Goal: Obtain resource: Obtain resource

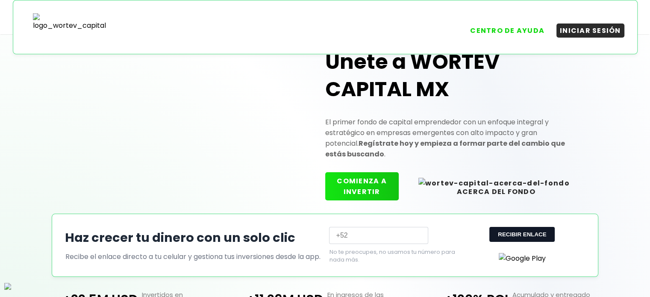
click at [7, 138] on div "Únete a WORTEV CAPITAL MX El primer fondo de capital emprendedor con un enfoque…" at bounding box center [325, 177] width 650 height 312
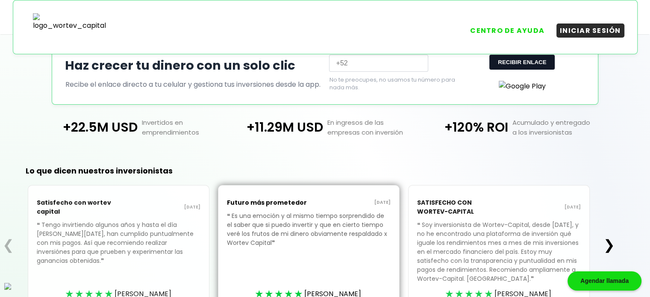
scroll to position [199, 0]
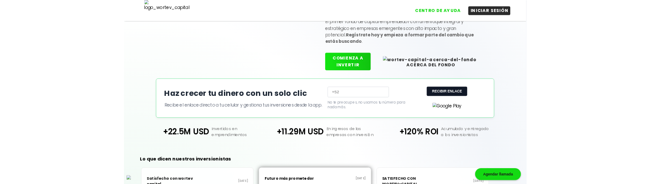
scroll to position [86, 0]
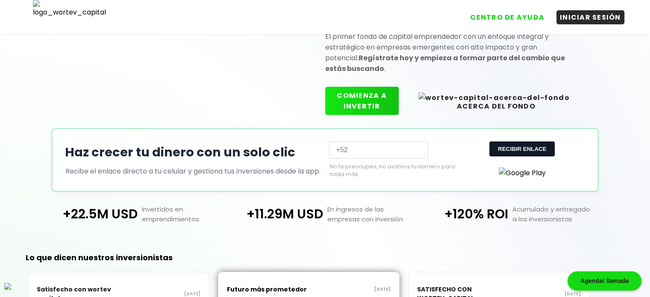
click at [404, 150] on input "text" at bounding box center [378, 150] width 99 height 17
click at [450, 224] on div "+120% ROI Acumulado y entregado a los inversionistas" at bounding box center [510, 214] width 185 height 20
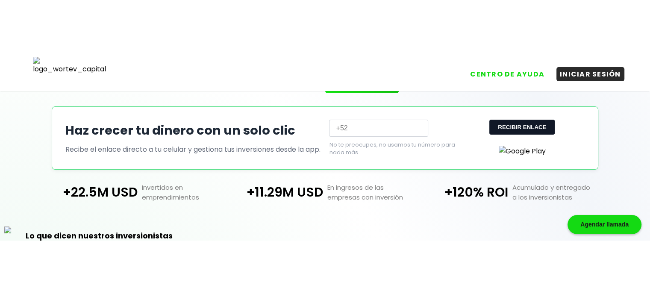
scroll to position [132, 0]
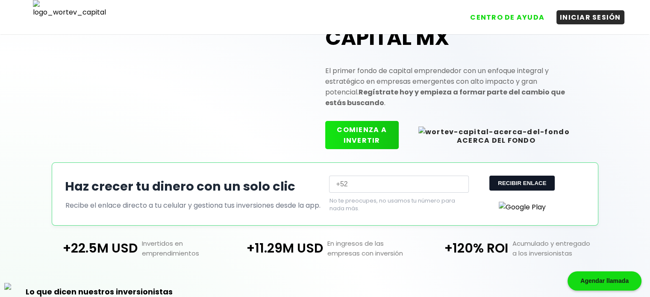
scroll to position [56, 0]
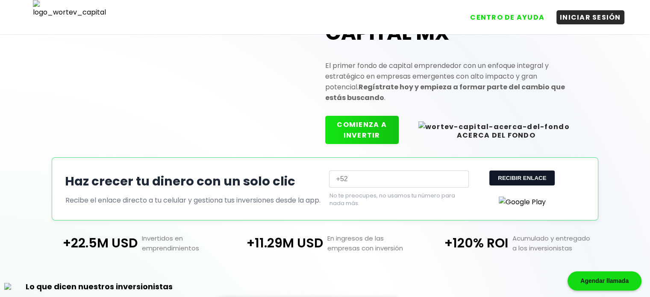
click at [433, 179] on input "text" at bounding box center [398, 179] width 139 height 17
type input "8"
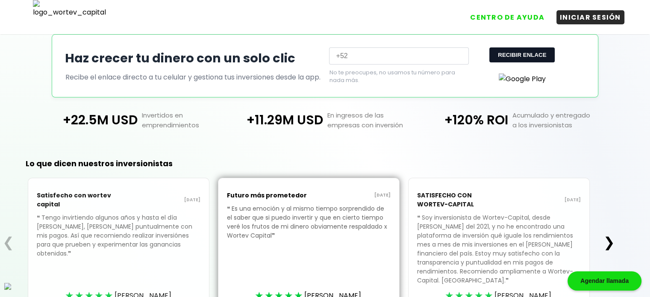
scroll to position [171, 0]
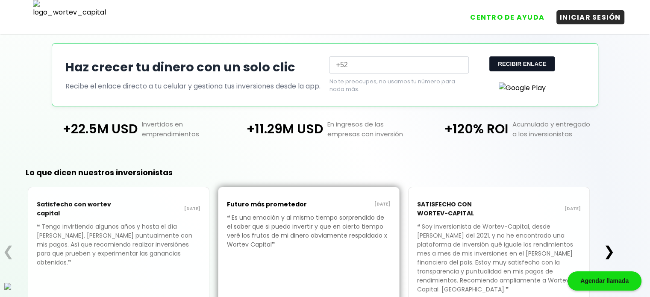
click at [407, 67] on input "text" at bounding box center [398, 64] width 139 height 17
click at [502, 65] on button "RECIBIR ENLACE" at bounding box center [522, 63] width 65 height 15
click at [448, 69] on input "text" at bounding box center [398, 64] width 139 height 17
type input "8989898989"
click at [546, 65] on button "RECIBIR ENLACE" at bounding box center [522, 63] width 65 height 15
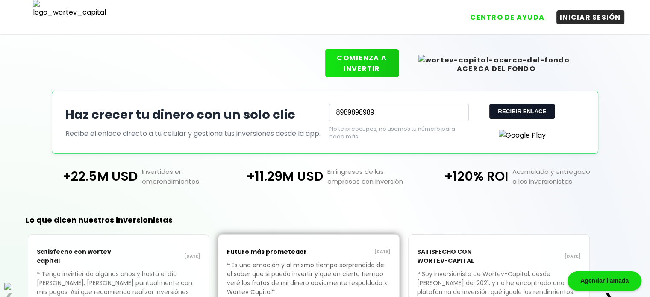
scroll to position [99, 0]
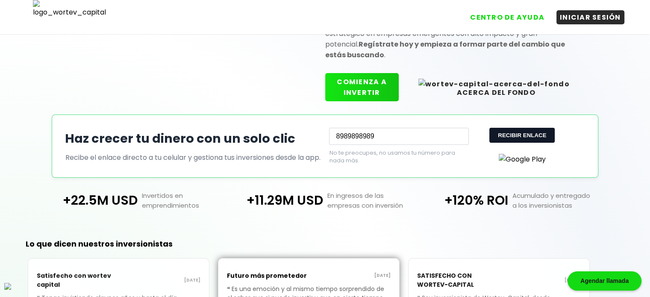
click at [528, 137] on button "RECIBIR ENLACE" at bounding box center [522, 135] width 65 height 15
click at [397, 133] on input "8989898989" at bounding box center [398, 136] width 139 height 17
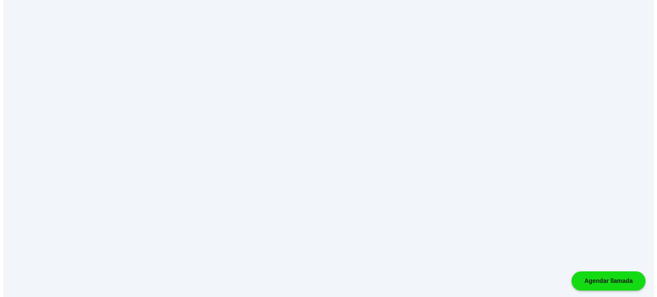
scroll to position [0, 0]
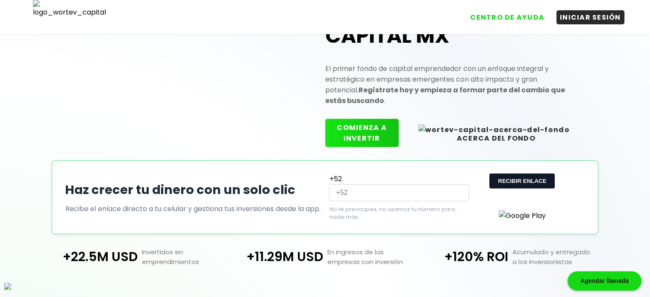
scroll to position [86, 0]
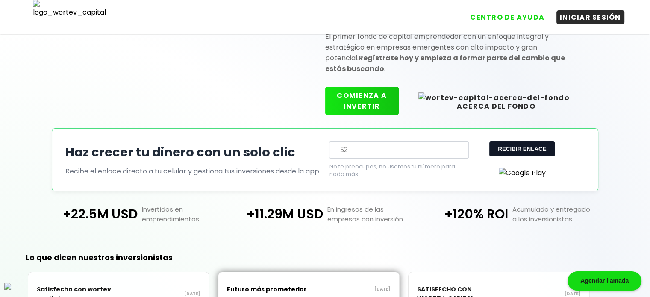
click at [399, 154] on input "text" at bounding box center [398, 150] width 139 height 17
type input "9898899"
type input "6556565656"
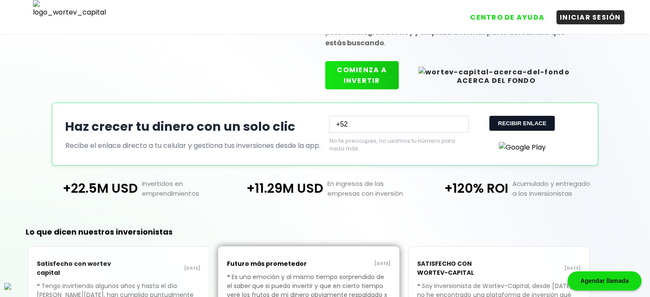
scroll to position [113, 0]
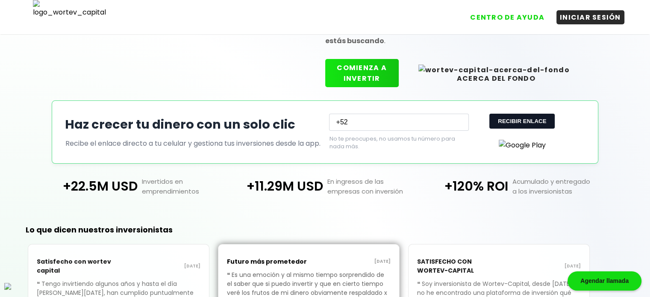
click at [384, 124] on input "+52" at bounding box center [398, 122] width 139 height 17
type input "+52111"
click at [534, 126] on button "RECIBIR ENLACE" at bounding box center [522, 121] width 65 height 15
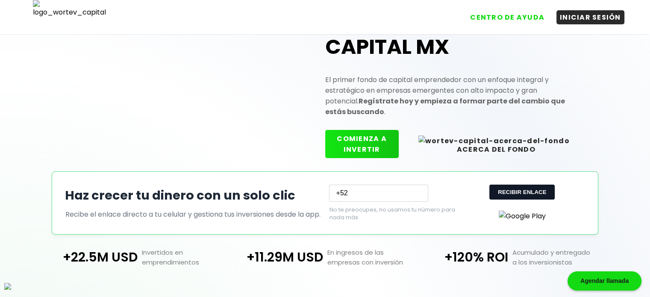
click at [357, 191] on input "+52" at bounding box center [378, 193] width 99 height 17
click at [382, 188] on input "+52" at bounding box center [378, 193] width 99 height 17
click at [418, 221] on p "No te preocupes, no usamos tu número para nada más." at bounding box center [392, 213] width 126 height 15
click at [392, 186] on input "+52" at bounding box center [378, 193] width 99 height 17
click at [444, 162] on div "Únete a WORTEV CAPITAL MX El primer fondo de capital emprendedor con un enfoque…" at bounding box center [325, 75] width 520 height 192
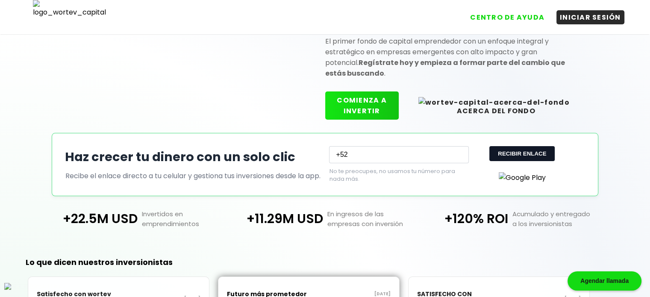
scroll to position [85, 0]
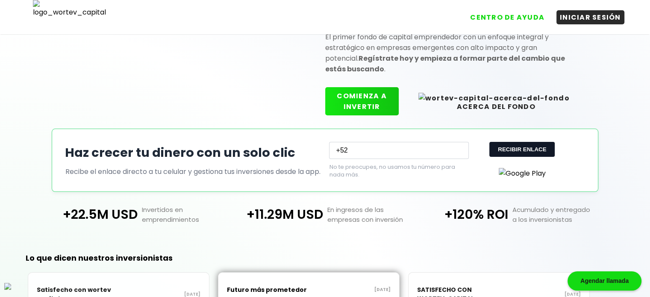
click at [449, 147] on input "+52" at bounding box center [398, 150] width 139 height 17
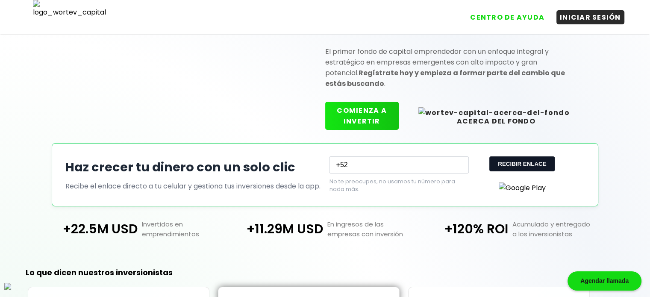
click at [595, 197] on div "Haz crecer tu dinero con un solo clic Recibe el enlace directo a tu celular y g…" at bounding box center [325, 174] width 547 height 63
click at [420, 164] on input "+52" at bounding box center [398, 164] width 139 height 17
type input "+525580301516"
click at [582, 191] on div "No te preocupes, no usamos tu número para nada más." at bounding box center [457, 185] width 256 height 15
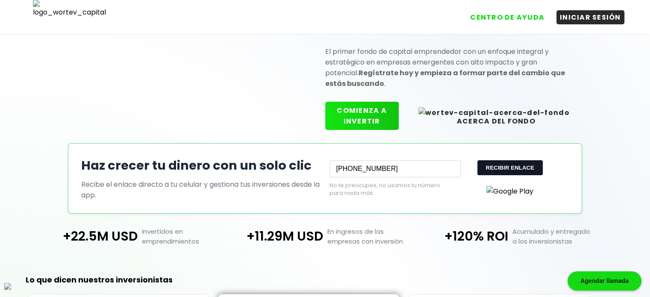
click at [452, 197] on div at bounding box center [511, 189] width 118 height 15
click at [471, 219] on div "+22.5M USD Invertidos en emprendimientos +11.29M USD En ingresos de las empresa…" at bounding box center [325, 236] width 618 height 45
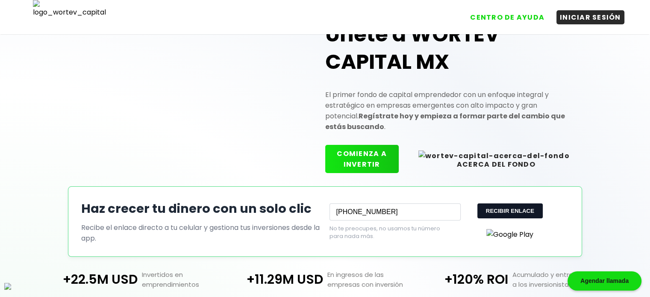
scroll to position [43, 0]
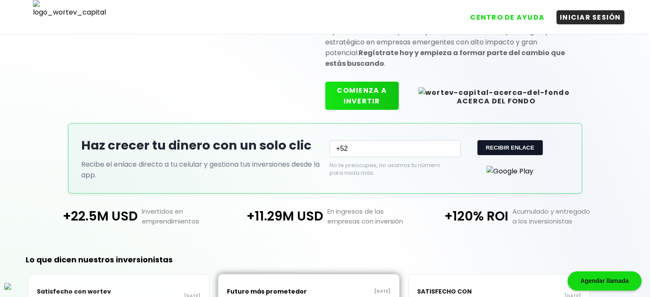
scroll to position [113, 0]
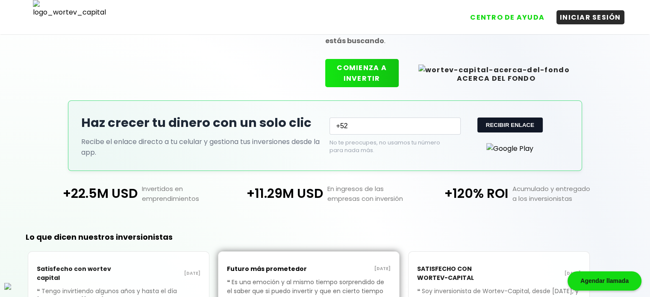
click at [400, 127] on input "+52" at bounding box center [395, 126] width 131 height 17
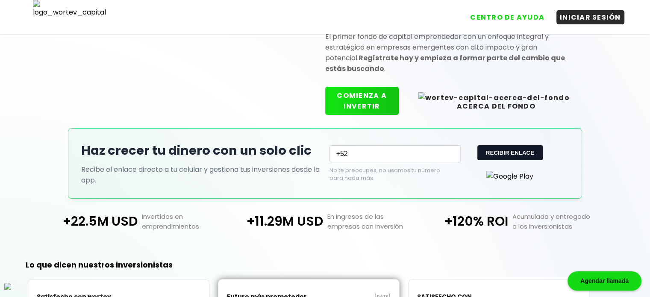
scroll to position [43, 0]
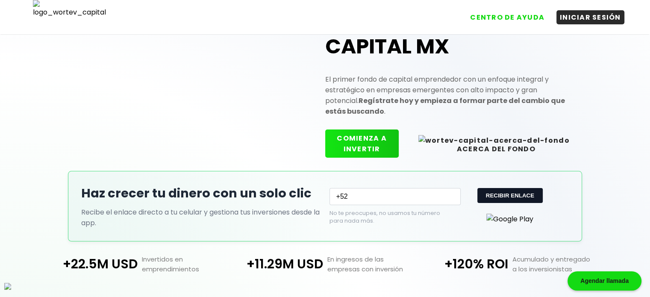
click at [585, 163] on div "Únete a WORTEV CAPITAL MX El primer fondo de capital emprendedor con un enfoque…" at bounding box center [325, 75] width 520 height 192
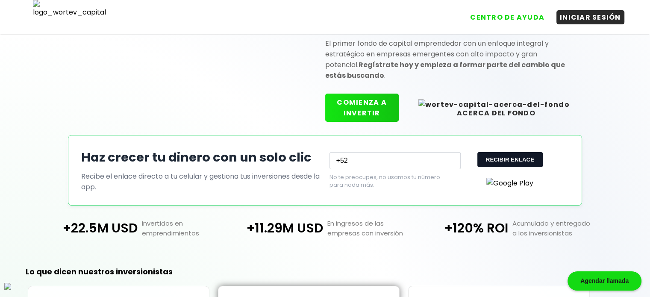
scroll to position [100, 0]
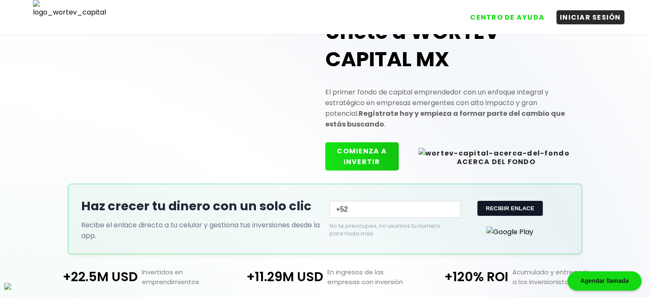
scroll to position [28, 0]
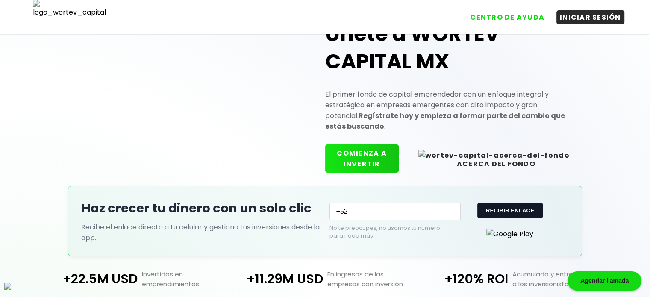
click at [376, 208] on input "+52" at bounding box center [395, 211] width 131 height 17
type input "+52"
click at [487, 208] on button "RECIBIR ENLACE" at bounding box center [510, 210] width 65 height 15
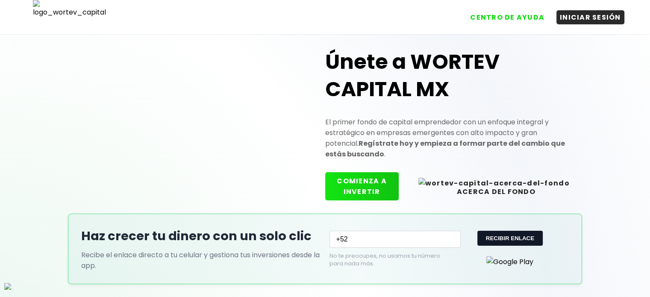
scroll to position [14, 0]
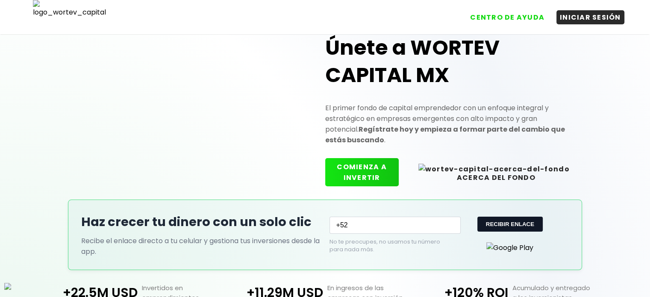
click at [374, 217] on input "+52" at bounding box center [395, 225] width 131 height 17
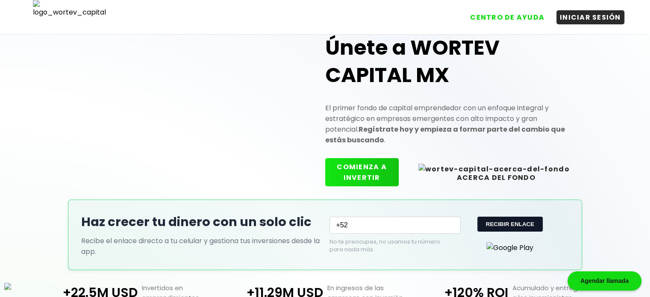
click at [369, 221] on input "+52" at bounding box center [395, 225] width 131 height 17
click at [363, 224] on input "+52" at bounding box center [395, 225] width 131 height 17
click at [519, 217] on button "RECIBIR ENLACE" at bounding box center [510, 224] width 65 height 15
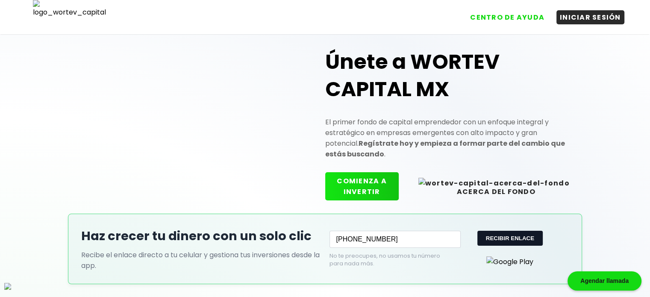
scroll to position [171, 0]
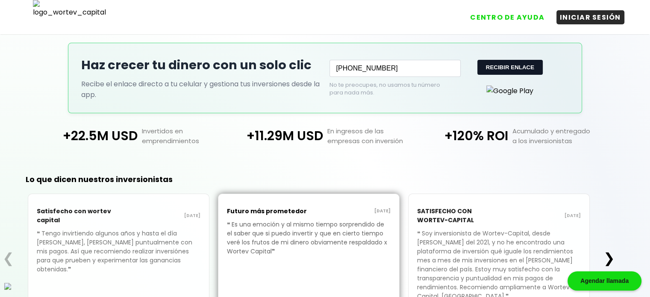
click at [495, 65] on button "RECIBIR ENLACE" at bounding box center [510, 67] width 65 height 15
click at [458, 125] on div "+22.5M USD Invertidos en emprendimientos +11.29M USD En ingresos de las empresa…" at bounding box center [325, 135] width 618 height 45
click at [414, 68] on input "+522222222222" at bounding box center [395, 68] width 131 height 17
type input "+528888888811"
click at [522, 66] on button "RECIBIR ENLACE" at bounding box center [510, 67] width 65 height 15
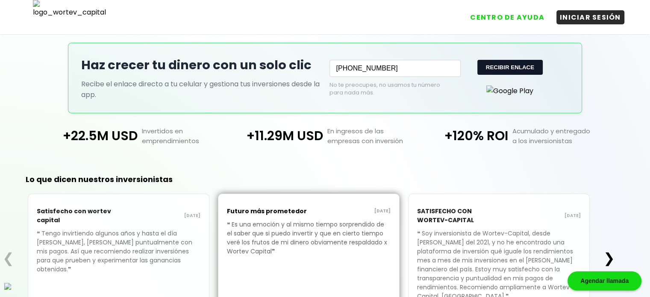
click at [499, 62] on button "RECIBIR ENLACE" at bounding box center [510, 67] width 65 height 15
type input "8888888811"
click at [512, 62] on button "RECIBIR ENLACE" at bounding box center [510, 67] width 65 height 15
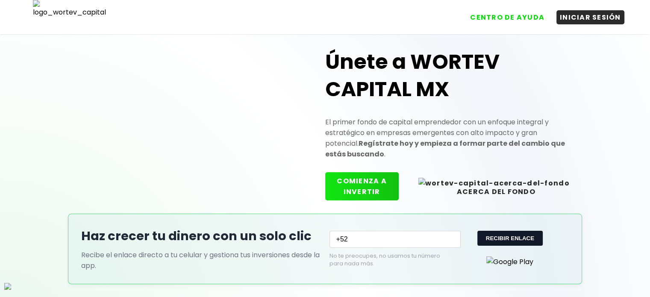
click at [366, 235] on input "+52" at bounding box center [395, 239] width 131 height 17
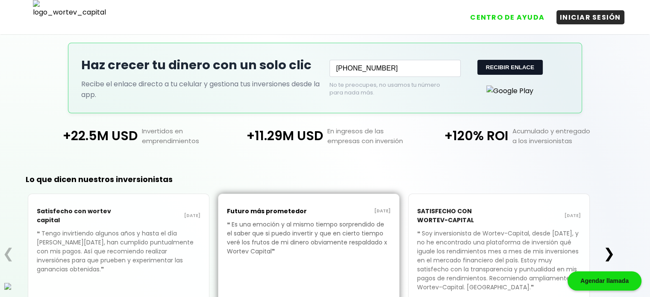
type input "+521112222222"
click at [514, 66] on button "RECIBIR ENLACE" at bounding box center [510, 67] width 65 height 15
click at [509, 62] on button "RECIBIR ENLACE" at bounding box center [510, 67] width 65 height 15
click at [511, 62] on button "RECIBIR ENLACE" at bounding box center [510, 67] width 65 height 15
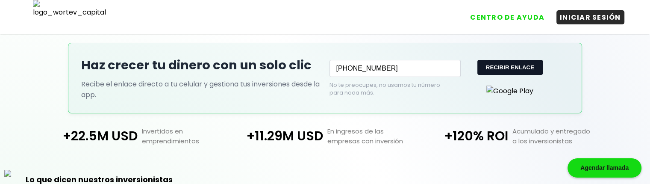
click at [507, 66] on button "RECIBIR ENLACE" at bounding box center [510, 67] width 65 height 15
click at [501, 65] on button "RECIBIR ENLACE" at bounding box center [510, 67] width 65 height 15
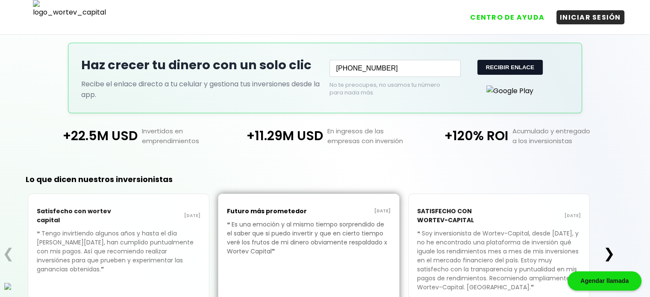
click at [507, 67] on button "RECIBIR ENLACE" at bounding box center [510, 67] width 65 height 15
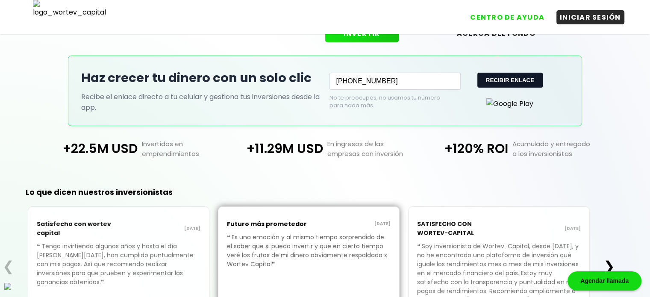
scroll to position [114, 0]
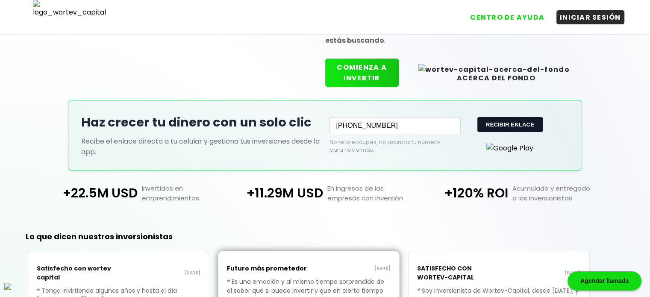
click at [508, 119] on button "RECIBIR ENLACE" at bounding box center [510, 124] width 65 height 15
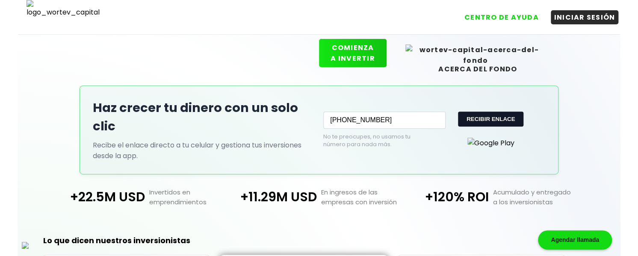
scroll to position [142, 0]
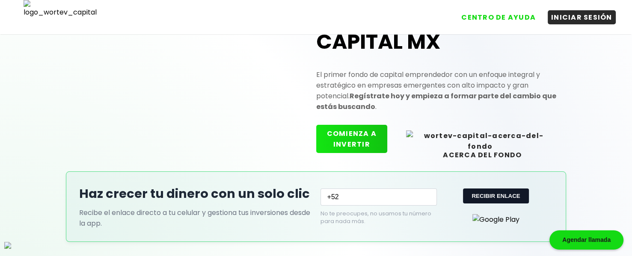
click at [92, 97] on div "Únete a WORTEV CAPITAL MX El primer fondo de capital emprendedor con un enfoque…" at bounding box center [315, 75] width 505 height 192
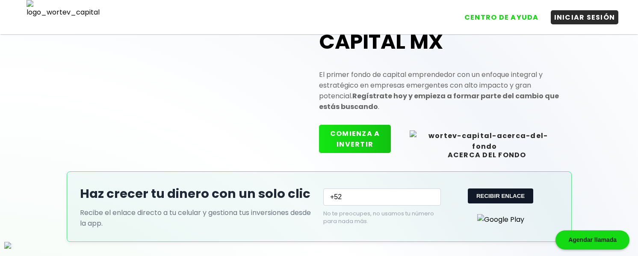
click at [615, 97] on div "Únete a WORTEV CAPITAL MX El primer fondo de capital emprendedor con un enfoque…" at bounding box center [319, 236] width 638 height 515
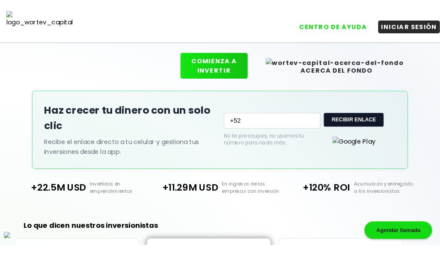
scroll to position [121, 0]
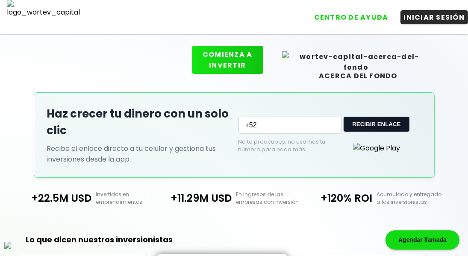
click at [307, 123] on input "+52" at bounding box center [290, 125] width 103 height 17
type input "+527878787878"
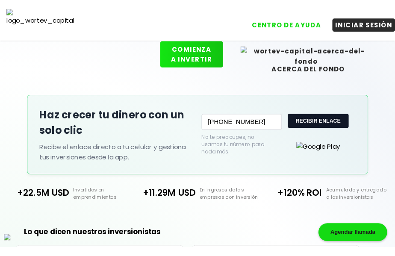
scroll to position [116, 0]
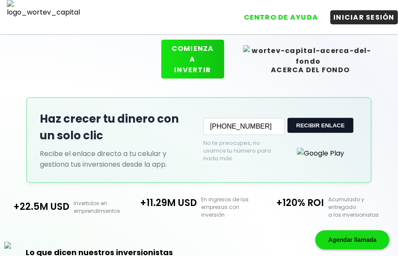
click at [390, 120] on div "Únete a WORTEV CAPITAL MX El primer fondo de capital emprendedor con un enfoque…" at bounding box center [199, 158] width 398 height 507
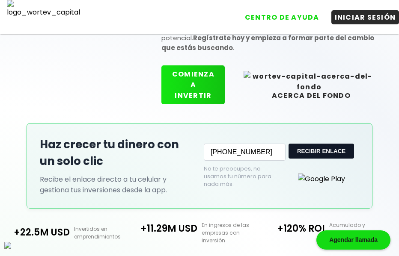
scroll to position [159, 0]
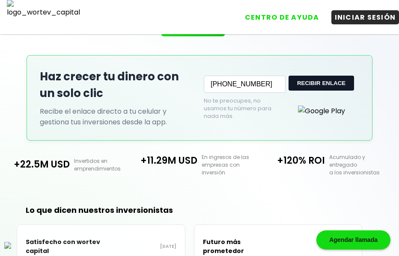
click at [330, 83] on button "RECIBIR ENLACE" at bounding box center [320, 83] width 65 height 15
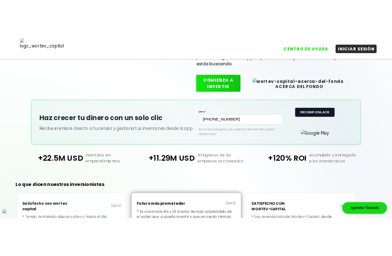
scroll to position [154, 0]
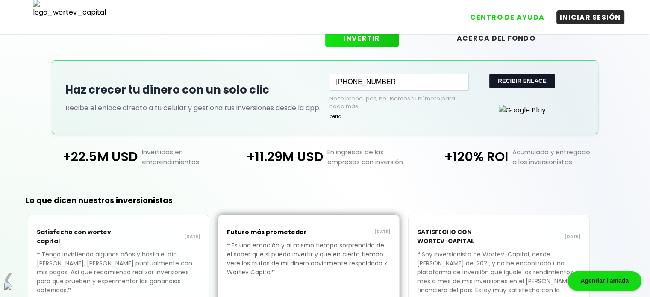
click at [329, 119] on label "perro" at bounding box center [335, 116] width 12 height 6
click at [333, 115] on label "perro" at bounding box center [335, 116] width 12 height 6
click at [412, 114] on div "No te preocupes, no usamos tu número para nada más. perro" at bounding box center [392, 108] width 126 height 26
drag, startPoint x: 402, startPoint y: 117, endPoint x: 330, endPoint y: 118, distance: 72.3
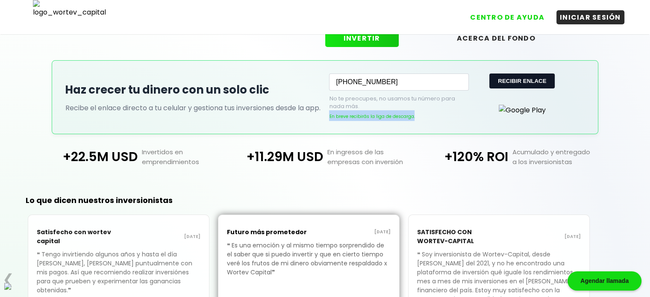
click at [330, 118] on div "No te preocupes, no usamos tu número para nada más. En breve recibirás la liga …" at bounding box center [392, 108] width 126 height 26
click at [452, 121] on div "No te preocupes, no usamos tu número para nada más. En breve recibirás la liga …" at bounding box center [392, 108] width 126 height 26
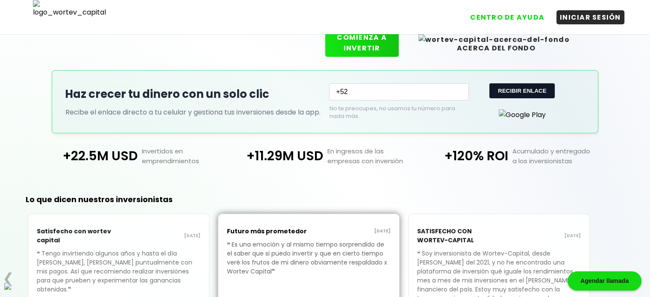
scroll to position [143, 0]
click at [428, 95] on input "+52" at bounding box center [398, 92] width 139 height 17
type input "+529189891891"
click at [508, 88] on button "RECIBIR ENLACE" at bounding box center [522, 91] width 65 height 15
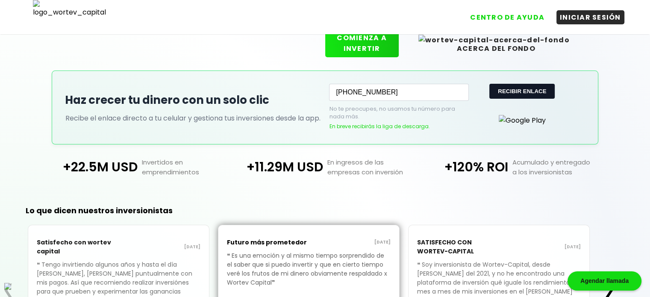
click at [417, 145] on div "+22.5M USD Invertidos en emprendimientos +11.29M USD En ingresos de las empresa…" at bounding box center [325, 167] width 618 height 45
click at [508, 89] on button "RECIBIR ENLACE" at bounding box center [522, 91] width 65 height 15
click at [523, 91] on button "RECIBIR ENLACE" at bounding box center [522, 91] width 65 height 15
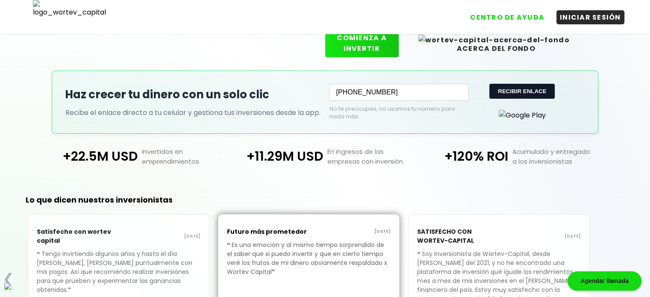
click at [528, 92] on button "RECIBIR ENLACE" at bounding box center [522, 91] width 65 height 15
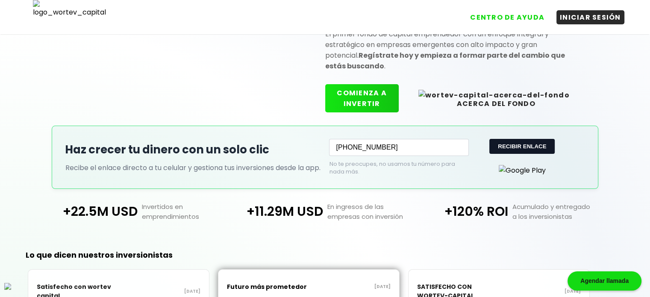
scroll to position [72, 0]
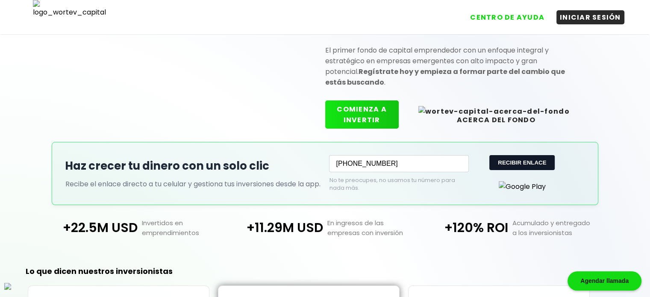
click at [515, 160] on button "RECIBIR ENLACE" at bounding box center [522, 162] width 65 height 15
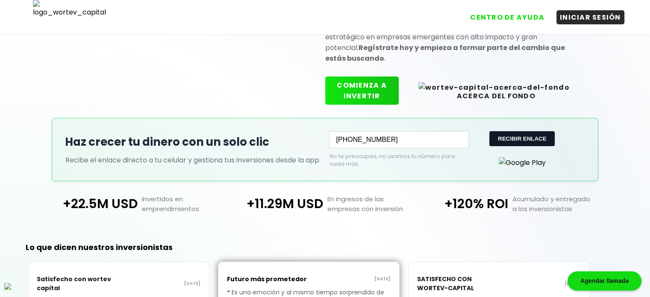
scroll to position [115, 0]
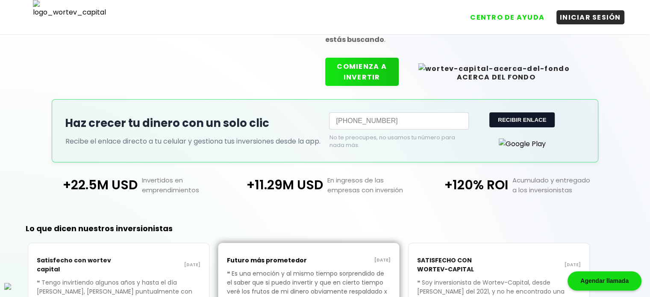
click at [414, 121] on input "+529189891891" at bounding box center [398, 120] width 139 height 17
click at [431, 118] on input "+529189891891" at bounding box center [398, 120] width 139 height 17
click at [567, 190] on p "Acumulado y entregado a los inversionistas" at bounding box center [555, 185] width 95 height 20
click at [402, 120] on input "+529189891891" at bounding box center [398, 120] width 139 height 17
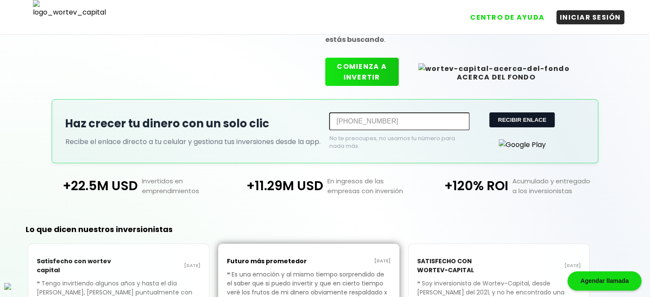
click at [497, 136] on div at bounding box center [523, 142] width 126 height 15
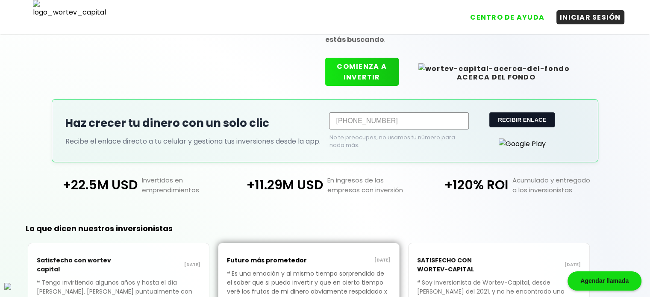
click at [478, 143] on div at bounding box center [523, 141] width 126 height 15
click at [453, 119] on input "+529189891891" at bounding box center [398, 120] width 139 height 17
click at [418, 186] on p "+120% ROI" at bounding box center [463, 185] width 91 height 20
click at [411, 121] on input "+529189891891" at bounding box center [398, 120] width 139 height 17
click at [471, 149] on div at bounding box center [523, 141] width 126 height 15
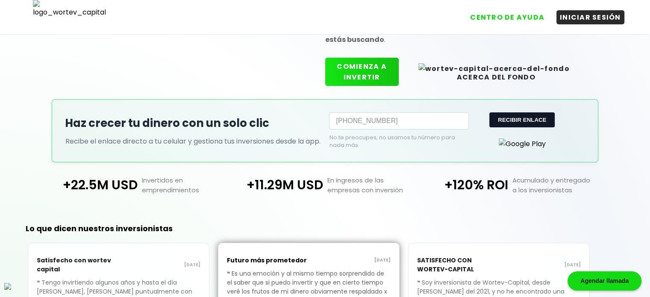
click at [451, 120] on input "+529189891891" at bounding box center [398, 120] width 139 height 17
click at [461, 145] on div at bounding box center [523, 141] width 126 height 15
click at [502, 117] on button "RECIBIR ENLACE" at bounding box center [522, 119] width 65 height 15
click at [518, 118] on button "RECIBIR ENLACE" at bounding box center [522, 119] width 65 height 15
click at [530, 121] on button "RECIBIR ENLACE" at bounding box center [522, 119] width 65 height 15
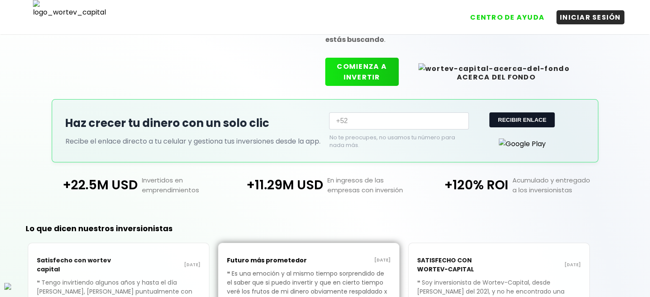
click at [365, 234] on h2 "Lo que dicen nuestros inversionistas" at bounding box center [291, 229] width 582 height 12
click at [391, 121] on input "+52" at bounding box center [398, 120] width 139 height 17
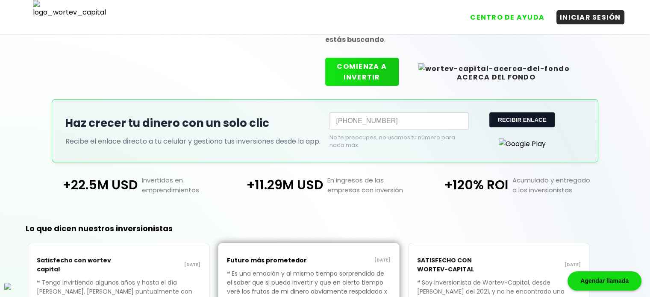
click at [514, 116] on button "RECIBIR ENLACE" at bounding box center [522, 119] width 65 height 15
type input "+52"
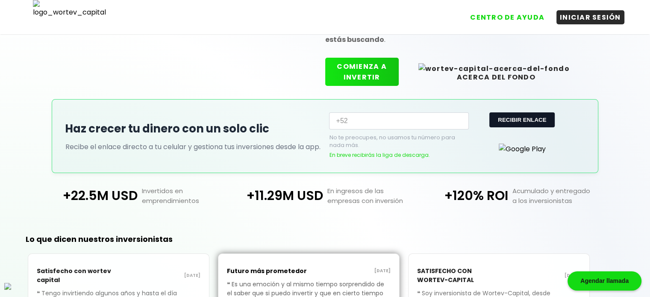
click at [415, 121] on input "+52" at bounding box center [398, 120] width 139 height 17
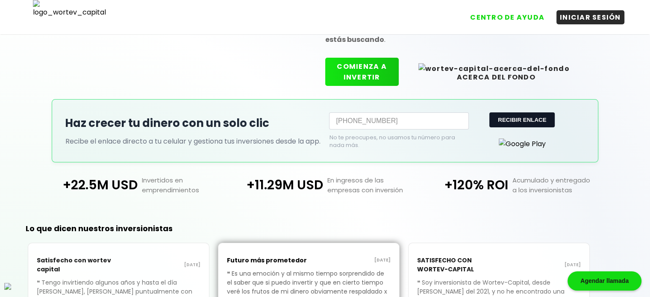
click at [512, 117] on button "RECIBIR ENLACE" at bounding box center [522, 119] width 65 height 15
type input "+52"
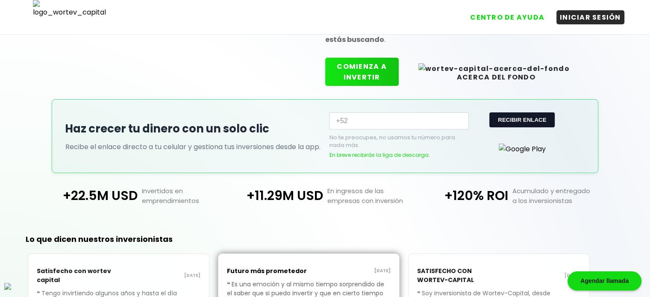
click at [453, 156] on div "No te preocupes, no usamos tu número para nada más. En breve recibirás la liga …" at bounding box center [392, 147] width 126 height 26
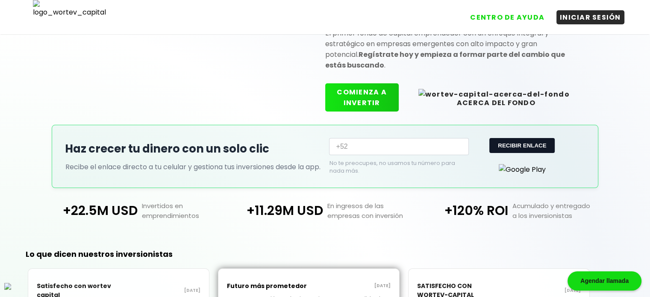
scroll to position [86, 0]
